Goal: Task Accomplishment & Management: Manage account settings

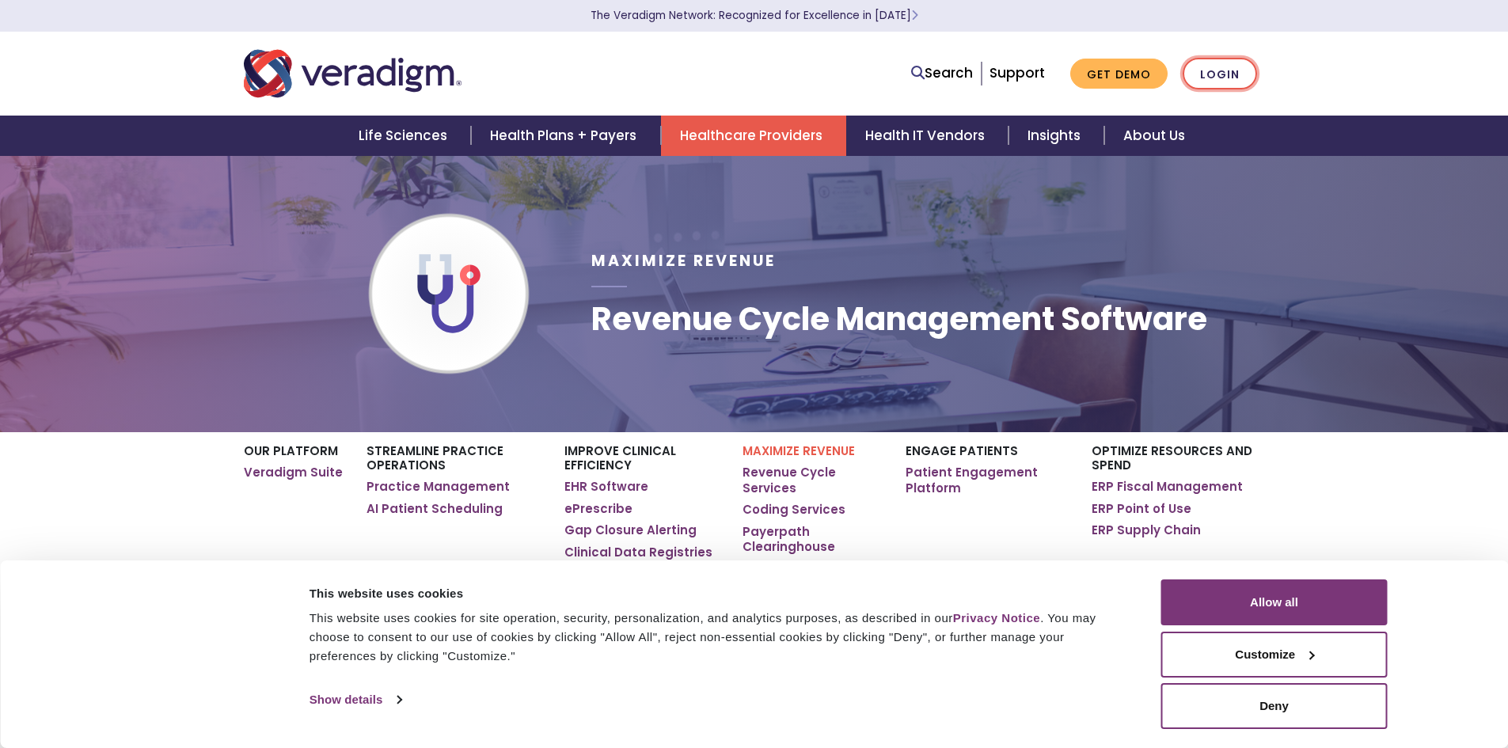
click at [1201, 74] on link "Login" at bounding box center [1220, 74] width 74 height 32
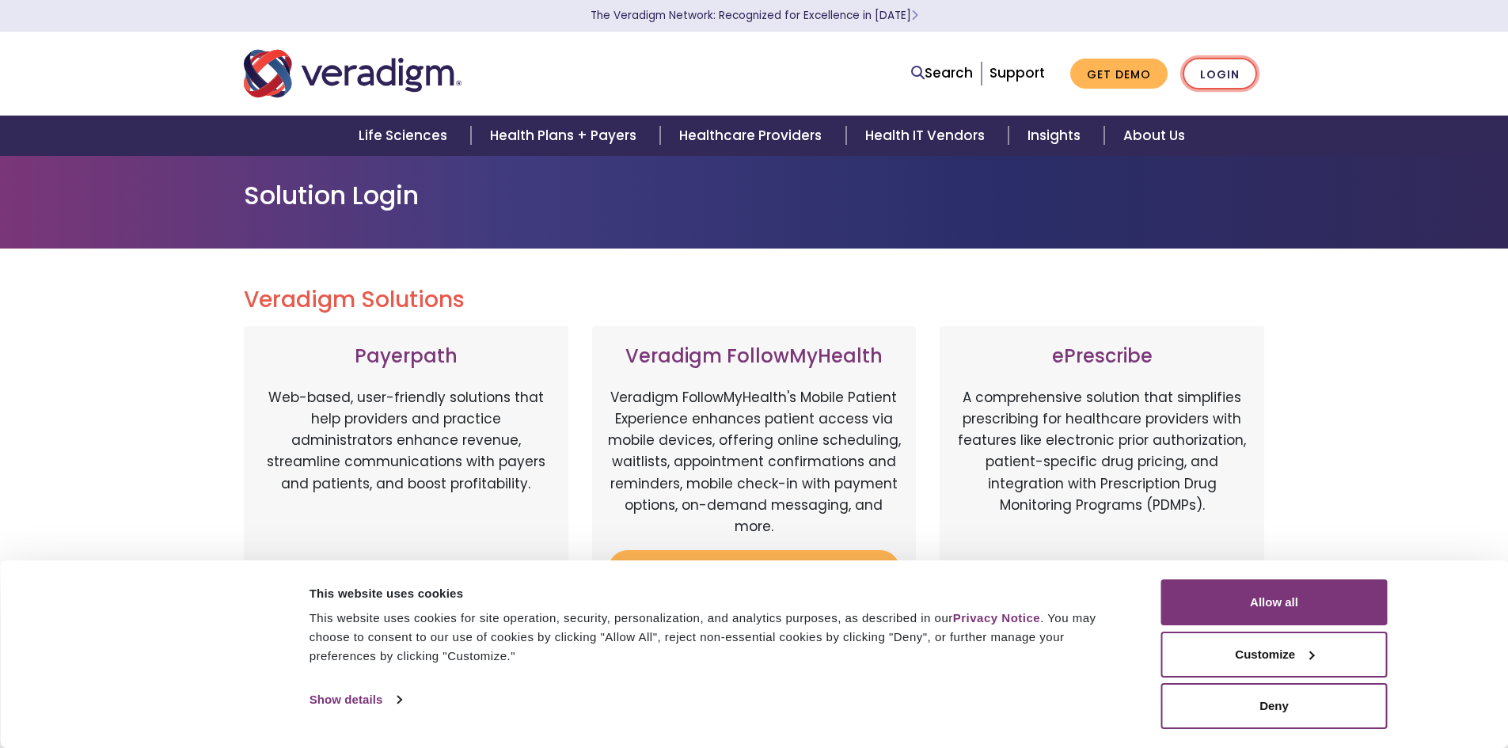
click at [1206, 81] on link "Login" at bounding box center [1220, 74] width 74 height 32
click at [1320, 606] on button "Allow all" at bounding box center [1274, 602] width 226 height 46
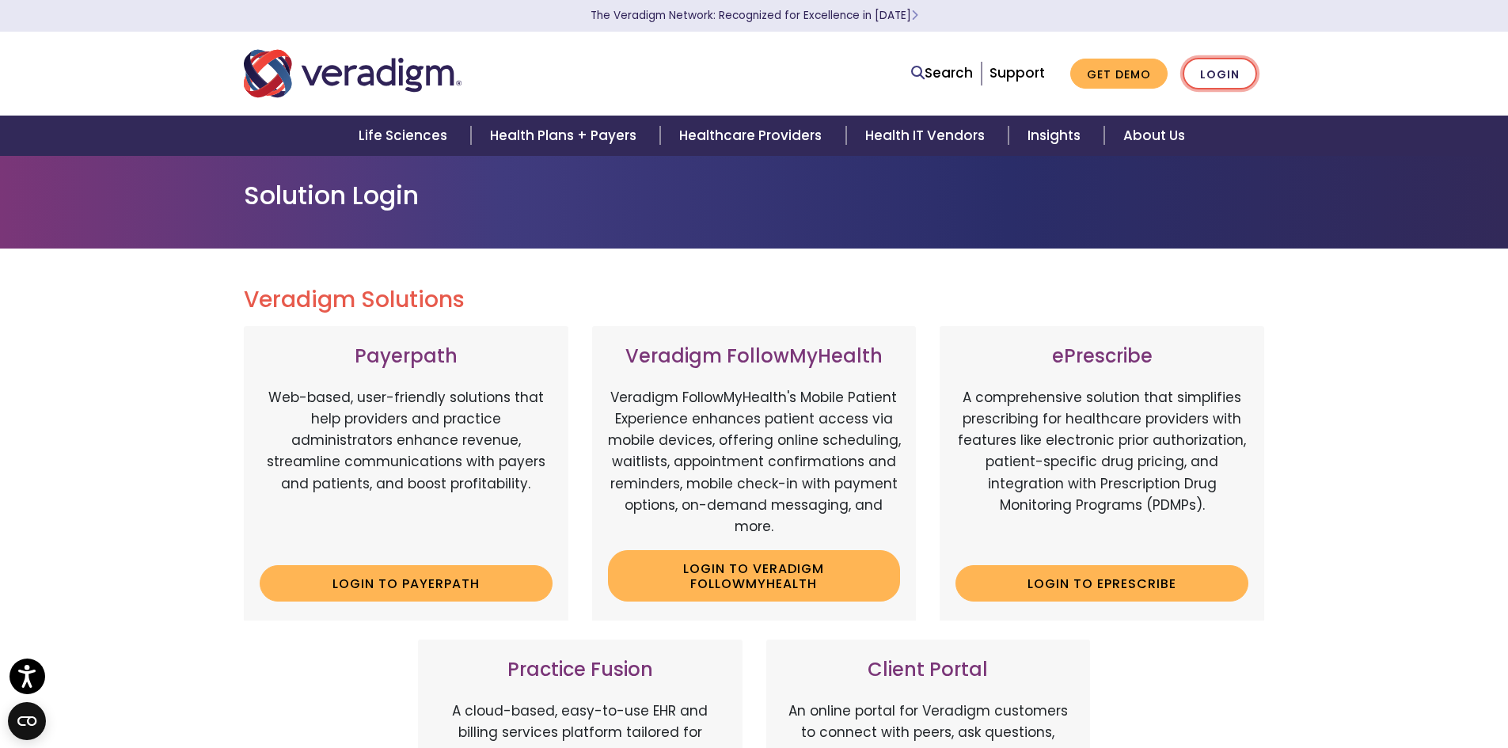
click at [1201, 77] on link "Login" at bounding box center [1220, 74] width 74 height 32
click at [28, 682] on icon "Open accessiBe: accessibility options, statement and help" at bounding box center [26, 679] width 19 height 21
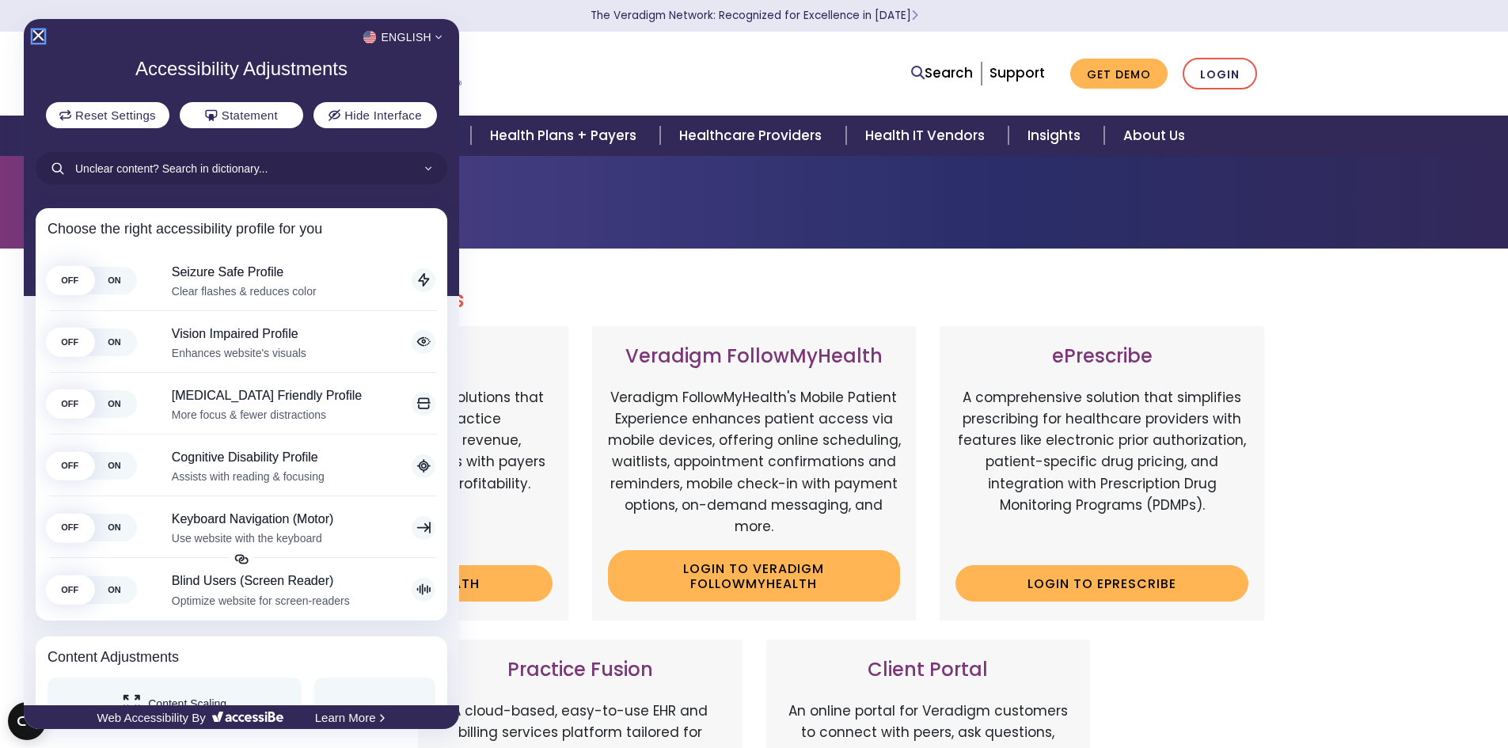
click at [38, 34] on icon "Close Accessibility Interface" at bounding box center [38, 35] width 11 height 11
